Goal: Transaction & Acquisition: Purchase product/service

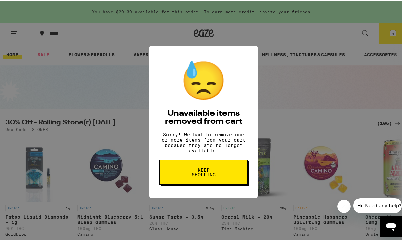
click at [199, 175] on span "Keep Shopping" at bounding box center [203, 170] width 34 height 9
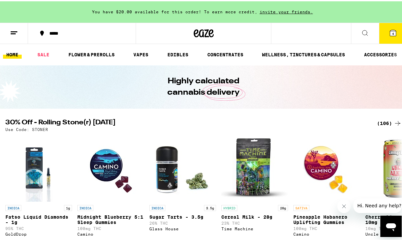
click at [278, 12] on span "invite your friends." at bounding box center [286, 10] width 58 height 4
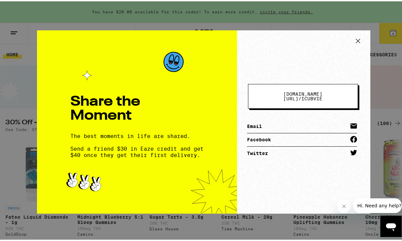
click at [291, 95] on span "eaze.com/share/l /" at bounding box center [302, 95] width 39 height 10
click at [356, 39] on icon at bounding box center [358, 40] width 10 height 10
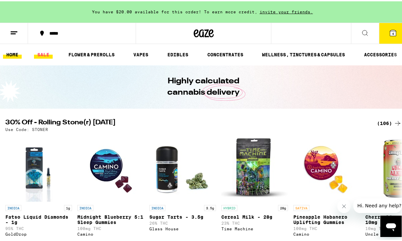
click at [48, 52] on link "SALE" at bounding box center [43, 53] width 19 height 8
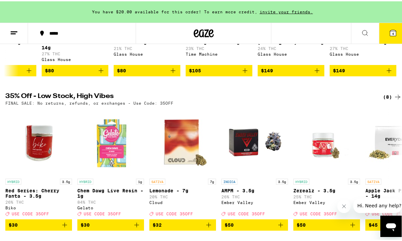
scroll to position [171, 0]
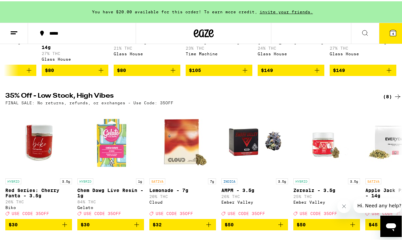
click at [383, 98] on div "(8)" at bounding box center [392, 95] width 19 height 8
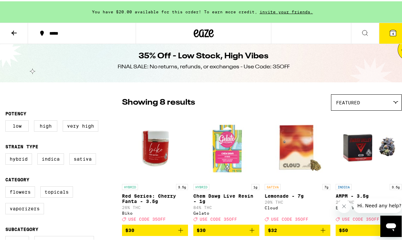
scroll to position [4, 0]
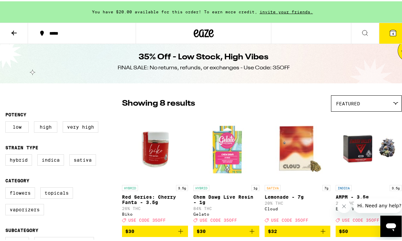
click at [11, 32] on icon at bounding box center [14, 32] width 8 height 8
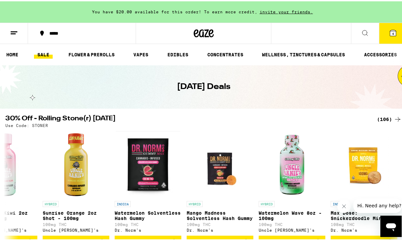
click at [43, 51] on link "SALE" at bounding box center [43, 53] width 19 height 8
click at [7, 57] on link "HOME" at bounding box center [12, 53] width 19 height 8
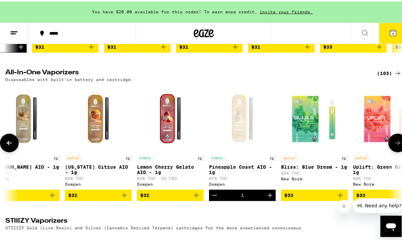
scroll to position [0, 3177]
click at [216, 198] on icon "Decrement" at bounding box center [214, 194] width 8 height 8
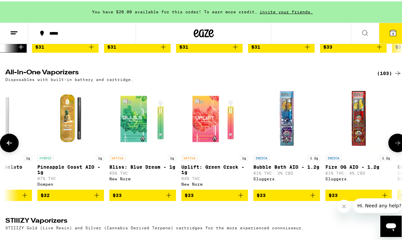
scroll to position [0, 3349]
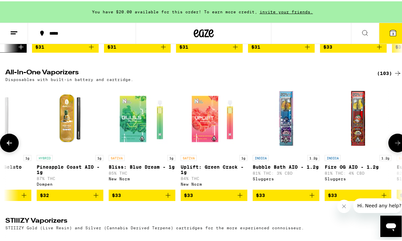
click at [260, 174] on p "81% THC: 3% CBD" at bounding box center [285, 171] width 67 height 4
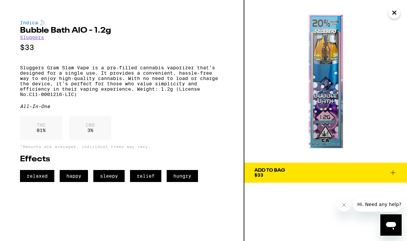
click at [392, 11] on icon "Close" at bounding box center [394, 13] width 8 height 10
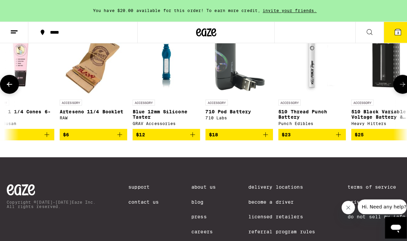
scroll to position [0, 666]
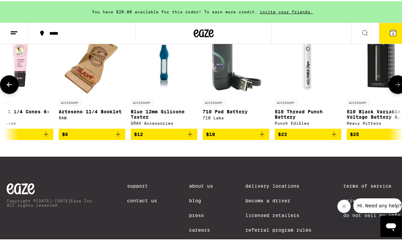
click at [165, 95] on img "Open page for Blue 12mm Silicone Taster from GRAV Accessories" at bounding box center [164, 61] width 50 height 67
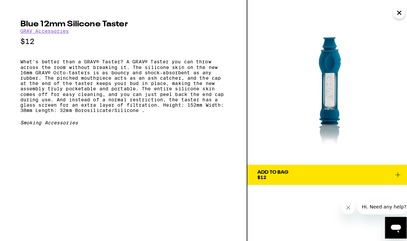
scroll to position [0, 1906]
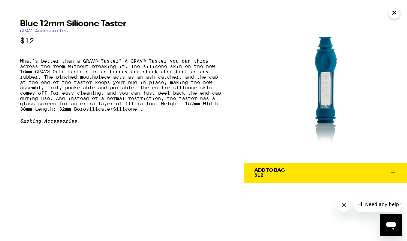
click at [327, 101] on img at bounding box center [325, 81] width 162 height 162
click at [199, 160] on div "Blue 12mm Silicone Taster GRAV Accessories $12 What's better than a GRAV® Taste…" at bounding box center [122, 120] width 244 height 241
click at [319, 59] on img at bounding box center [325, 81] width 162 height 162
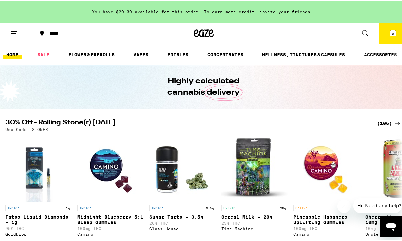
click at [16, 32] on icon at bounding box center [14, 32] width 8 height 8
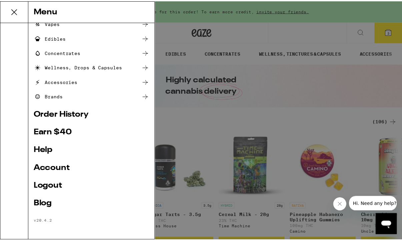
scroll to position [65, 0]
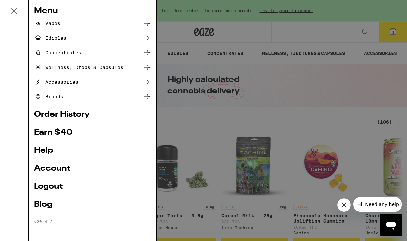
click at [54, 168] on link "Account" at bounding box center [92, 168] width 117 height 8
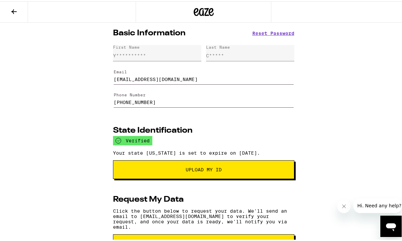
click at [13, 11] on icon at bounding box center [13, 10] width 5 height 5
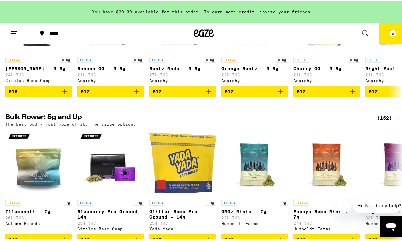
scroll to position [745, 0]
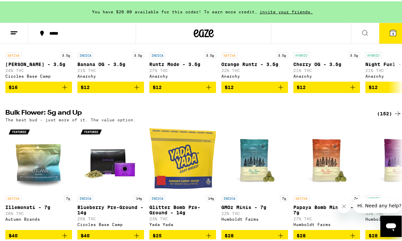
click at [10, 30] on icon at bounding box center [14, 32] width 8 height 8
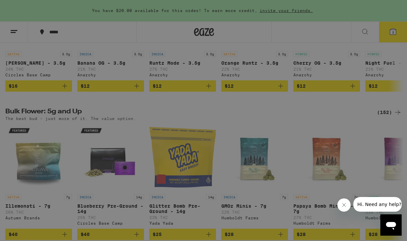
click at [144, 73] on icon at bounding box center [146, 73] width 5 height 5
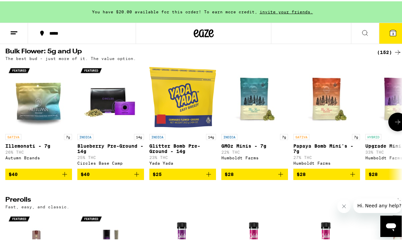
scroll to position [191, 0]
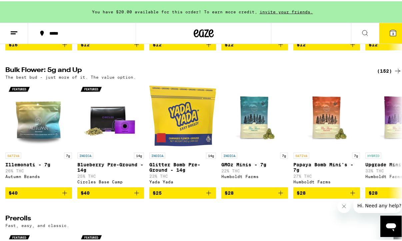
click at [380, 73] on div "(152)" at bounding box center [389, 70] width 25 height 8
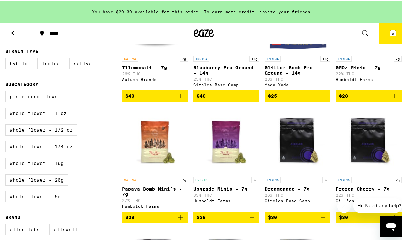
scroll to position [140, 0]
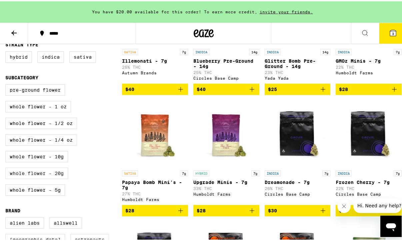
click at [55, 177] on label "Whole Flower - 20g" at bounding box center [36, 171] width 63 height 11
click at [7, 84] on input "Whole Flower - 20g" at bounding box center [7, 84] width 0 height 0
checkbox input "true"
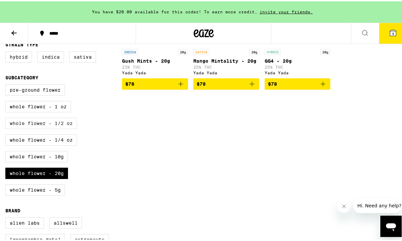
click at [50, 126] on label "Whole Flower - 1/2 oz" at bounding box center [41, 121] width 72 height 11
click at [7, 84] on input "Whole Flower - 1/2 oz" at bounding box center [7, 84] width 0 height 0
checkbox input "true"
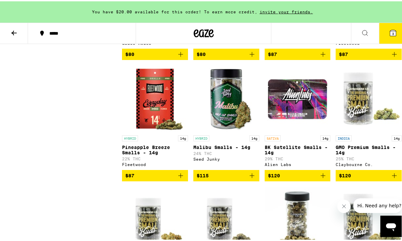
scroll to position [1146, 0]
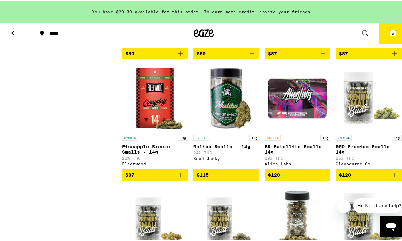
click at [154, 115] on img "Open page for Pineapple Breeze Smalls - 14g from Fleetwood" at bounding box center [155, 96] width 66 height 67
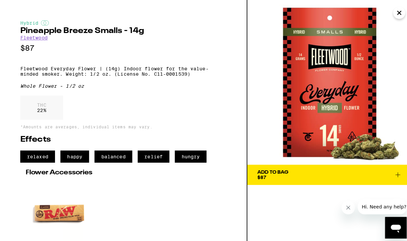
scroll to position [1146, 0]
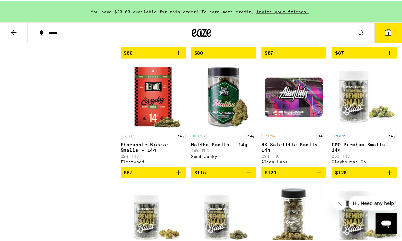
scroll to position [0, 0]
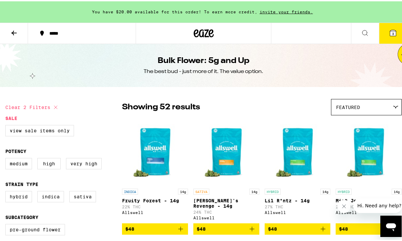
click at [20, 33] on button at bounding box center [14, 32] width 28 height 21
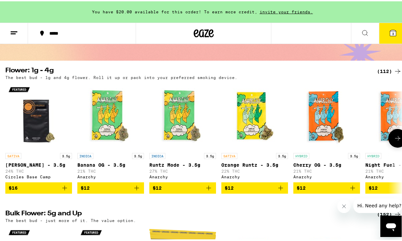
scroll to position [50, 0]
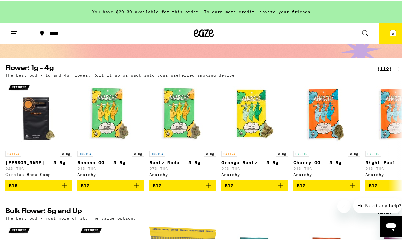
click at [383, 68] on div "(112)" at bounding box center [389, 68] width 25 height 8
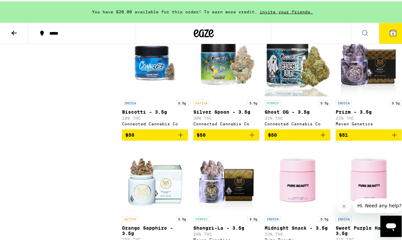
scroll to position [2489, 0]
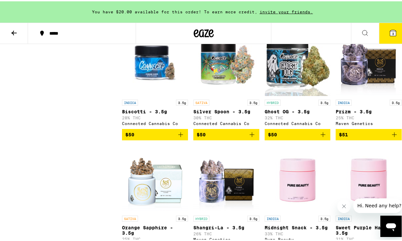
click at [284, 95] on img "Open page for Ghost OG - 3.5g from Connected Cannabis Co" at bounding box center [297, 61] width 66 height 67
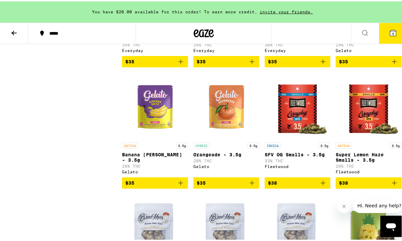
scroll to position [1219, 0]
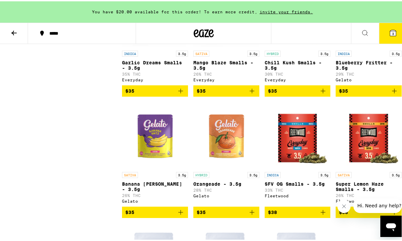
click at [12, 30] on icon at bounding box center [14, 32] width 8 height 8
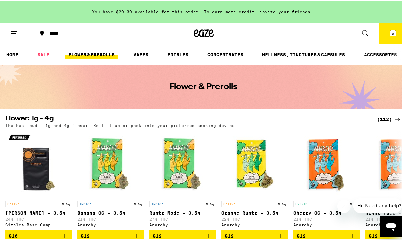
click at [377, 118] on div "(112)" at bounding box center [389, 118] width 25 height 8
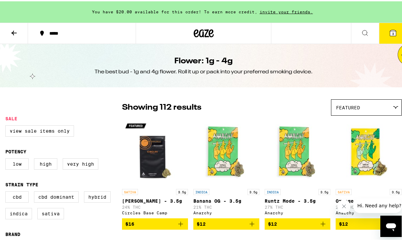
click at [178, 225] on icon "Add to bag" at bounding box center [180, 222] width 8 height 8
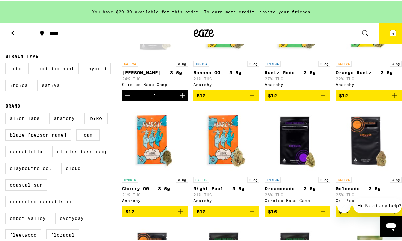
scroll to position [133, 0]
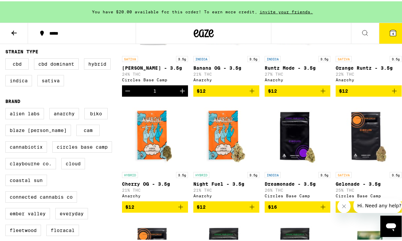
click at [249, 208] on icon "Add to bag" at bounding box center [251, 205] width 5 height 5
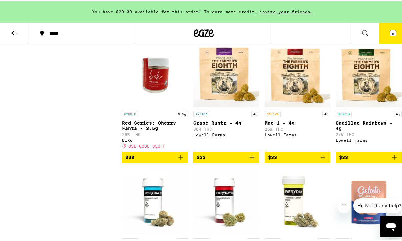
scroll to position [1035, 0]
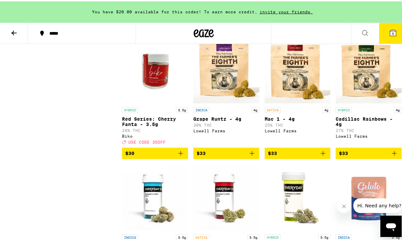
click at [248, 143] on div "INDICA 4g Grape [PERSON_NAME] - 4g 30% THC [PERSON_NAME] Farms" at bounding box center [226, 124] width 66 height 37
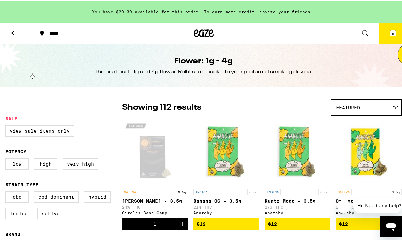
click at [17, 28] on icon at bounding box center [14, 32] width 8 height 8
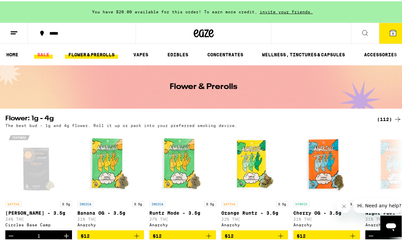
click at [41, 51] on link "SALE" at bounding box center [43, 53] width 19 height 8
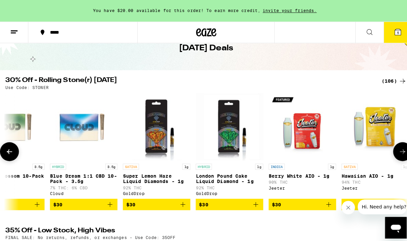
scroll to position [0, 4774]
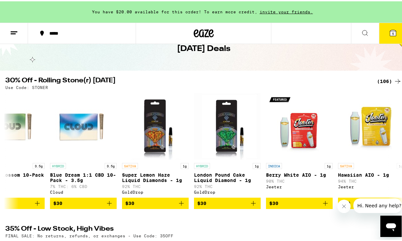
click at [394, 34] on button "5" at bounding box center [393, 32] width 28 height 21
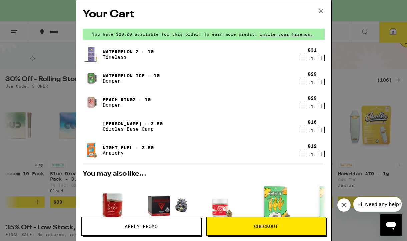
click at [143, 219] on button "Apply Promo" at bounding box center [141, 226] width 120 height 19
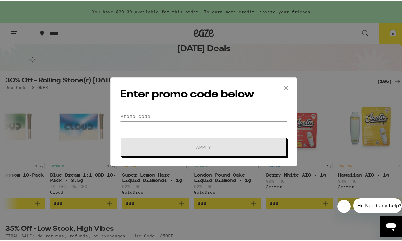
click at [155, 130] on form "Promo Code Apply" at bounding box center [203, 132] width 167 height 45
click at [148, 113] on input "Promo Code" at bounding box center [203, 115] width 167 height 10
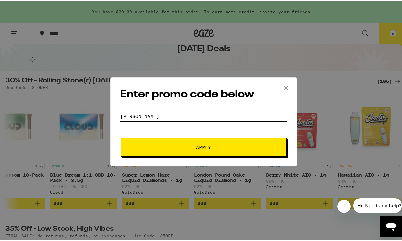
type input "[PERSON_NAME]"
click at [201, 146] on button "Apply" at bounding box center [204, 146] width 166 height 19
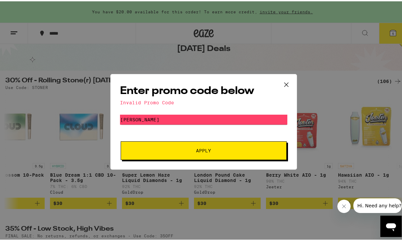
click at [289, 81] on button at bounding box center [286, 83] width 21 height 21
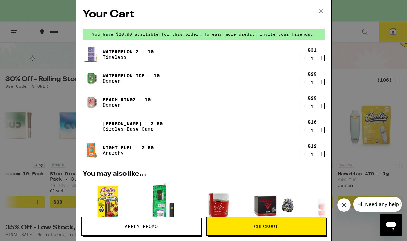
click at [318, 10] on icon at bounding box center [321, 11] width 10 height 10
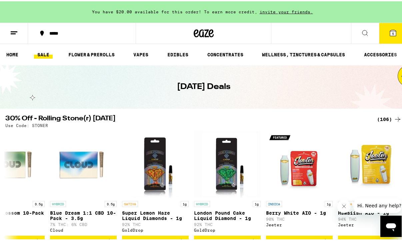
click at [392, 31] on span "5" at bounding box center [393, 32] width 2 height 4
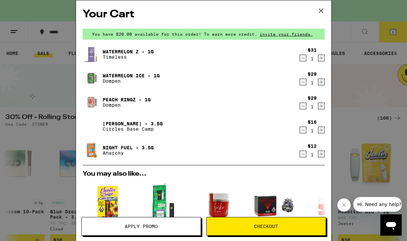
click at [138, 225] on span "Apply Promo" at bounding box center [141, 226] width 33 height 5
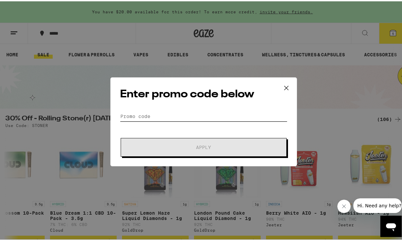
click at [149, 114] on input "Promo Code" at bounding box center [203, 115] width 167 height 10
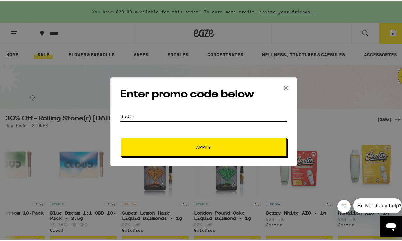
type input "35off"
click at [192, 159] on div "Enter promo code below Promo Code 35off Apply" at bounding box center [203, 120] width 186 height 89
click at [192, 148] on span "Apply" at bounding box center [204, 146] width 120 height 5
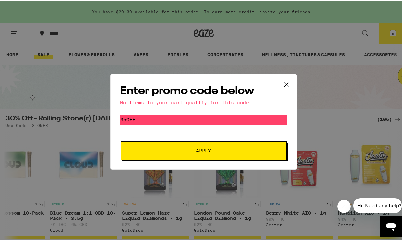
click at [285, 82] on icon at bounding box center [286, 83] width 10 height 10
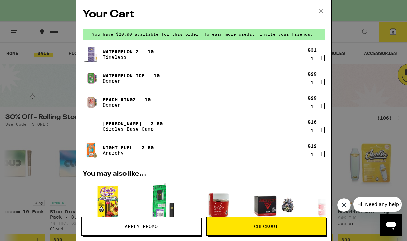
click at [300, 131] on icon "Decrement" at bounding box center [303, 130] width 6 height 8
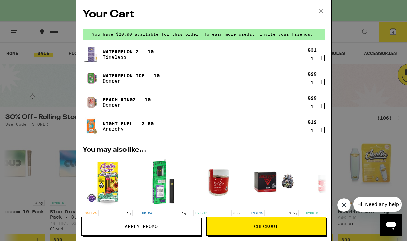
click at [300, 130] on icon "Decrement" at bounding box center [303, 130] width 6 height 8
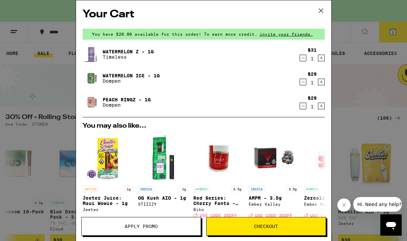
click at [300, 108] on icon "Decrement" at bounding box center [303, 106] width 6 height 8
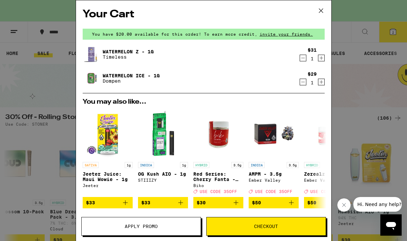
click at [292, 82] on div "Watermelon Ice - 1g Dompen" at bounding box center [191, 78] width 216 height 19
click at [300, 85] on icon "Decrement" at bounding box center [303, 82] width 6 height 8
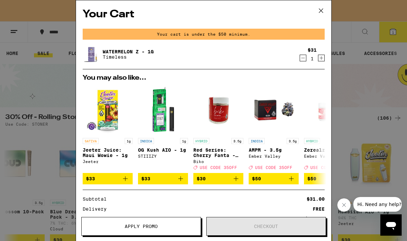
click at [300, 59] on icon "Decrement" at bounding box center [303, 58] width 6 height 8
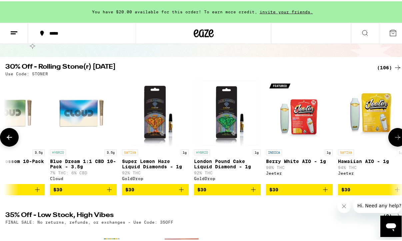
scroll to position [52, 0]
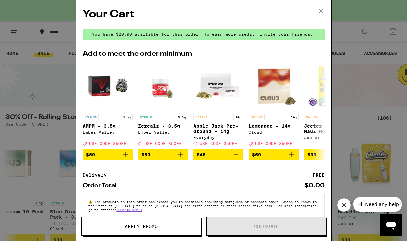
click at [320, 7] on icon at bounding box center [321, 11] width 10 height 10
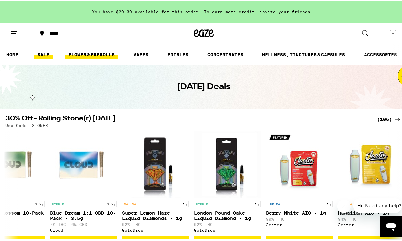
click at [77, 54] on link "FLOWER & PREROLLS" at bounding box center [91, 53] width 53 height 8
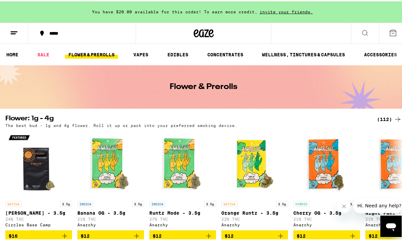
click at [77, 54] on link "FLOWER & PREROLLS" at bounding box center [91, 53] width 53 height 8
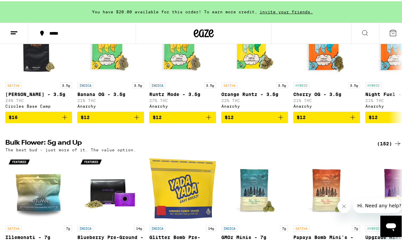
scroll to position [126, 0]
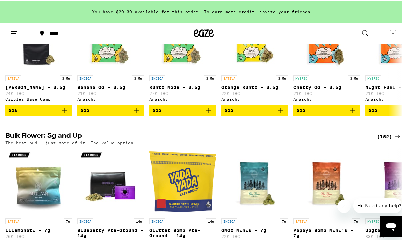
click at [380, 139] on div "(152)" at bounding box center [389, 135] width 25 height 8
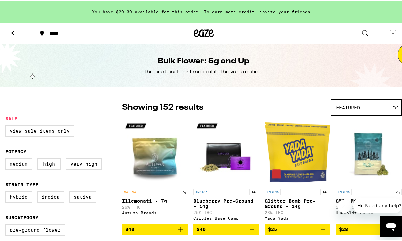
click at [381, 108] on div "Featured" at bounding box center [366, 106] width 70 height 16
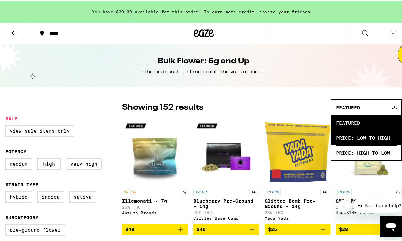
click at [379, 139] on span "Price: Low to High" at bounding box center [366, 136] width 61 height 15
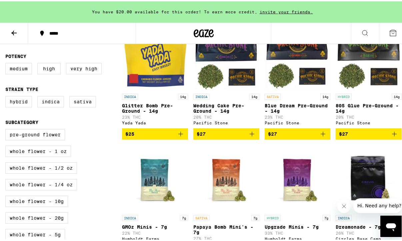
scroll to position [95, 0]
